Goal: Find contact information: Find contact information

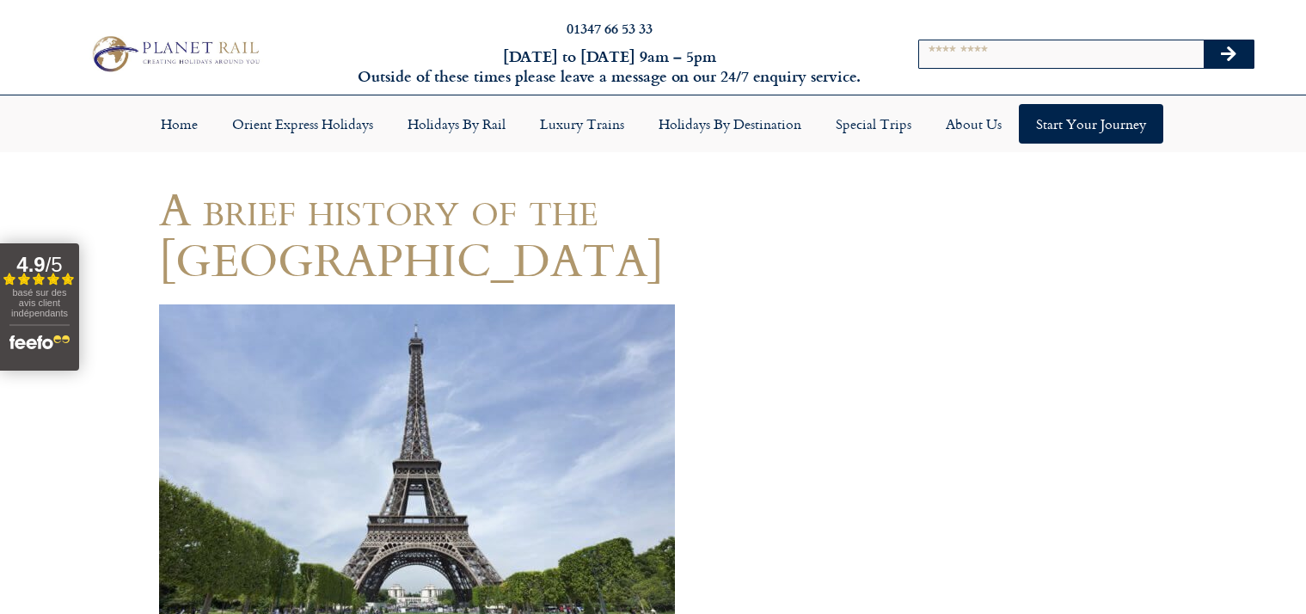
drag, startPoint x: 0, startPoint y: 0, endPoint x: 315, endPoint y: 487, distance: 580.1
click at [315, 487] on img at bounding box center [417, 475] width 516 height 342
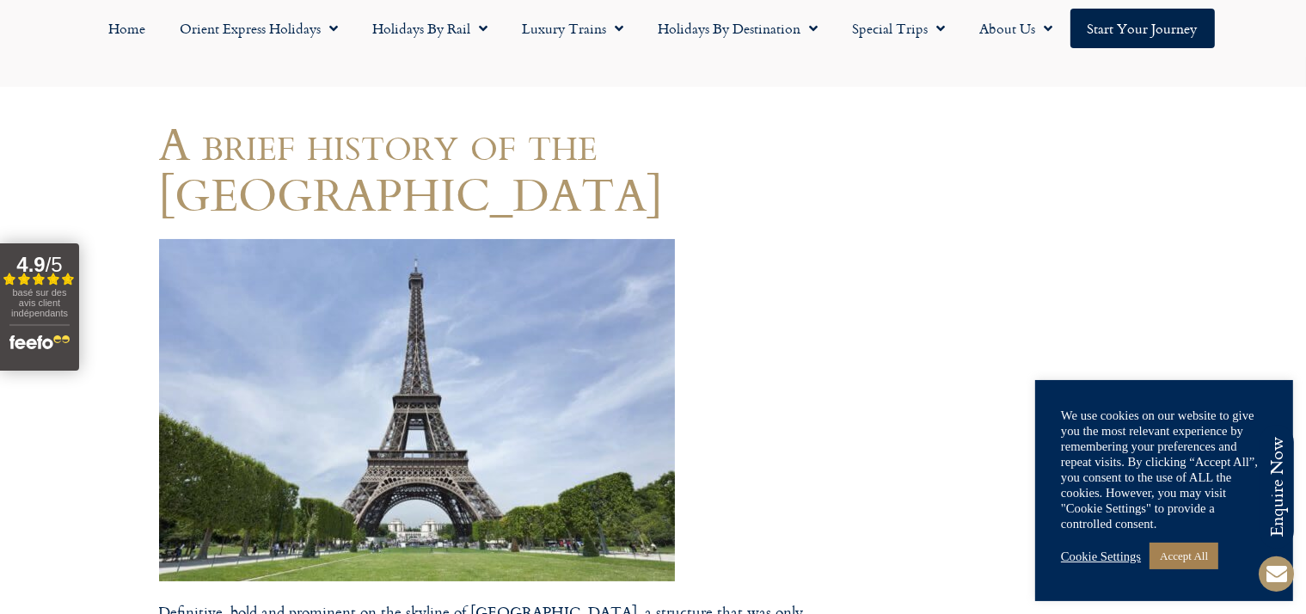
scroll to position [324, 0]
